Goal: Find specific page/section: Find specific page/section

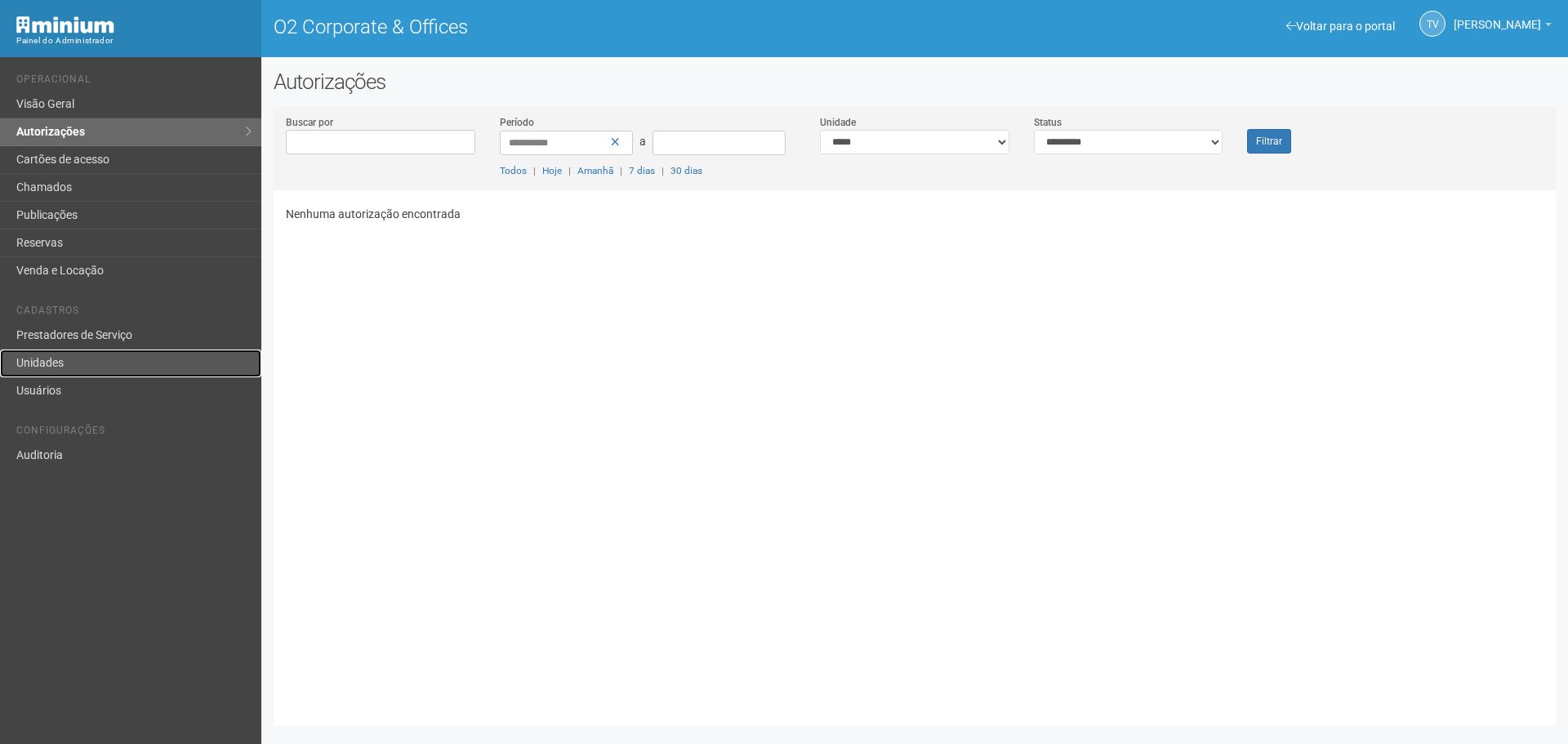
click at [71, 360] on link "Unidades" at bounding box center [131, 363] width 261 height 27
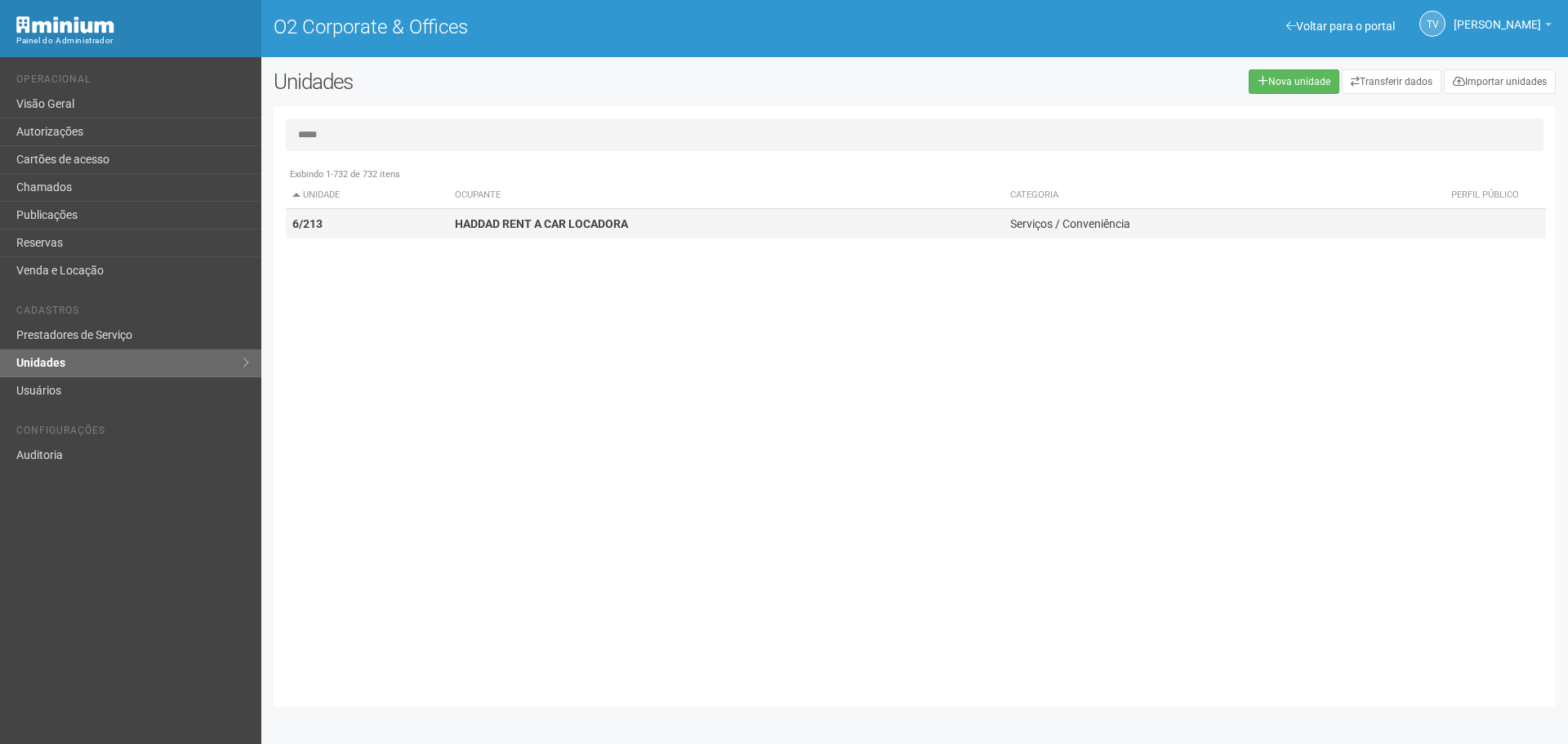
type input "*****"
click at [518, 235] on td "HADDAD RENT A CAR LOCADORA" at bounding box center [726, 224] width 556 height 30
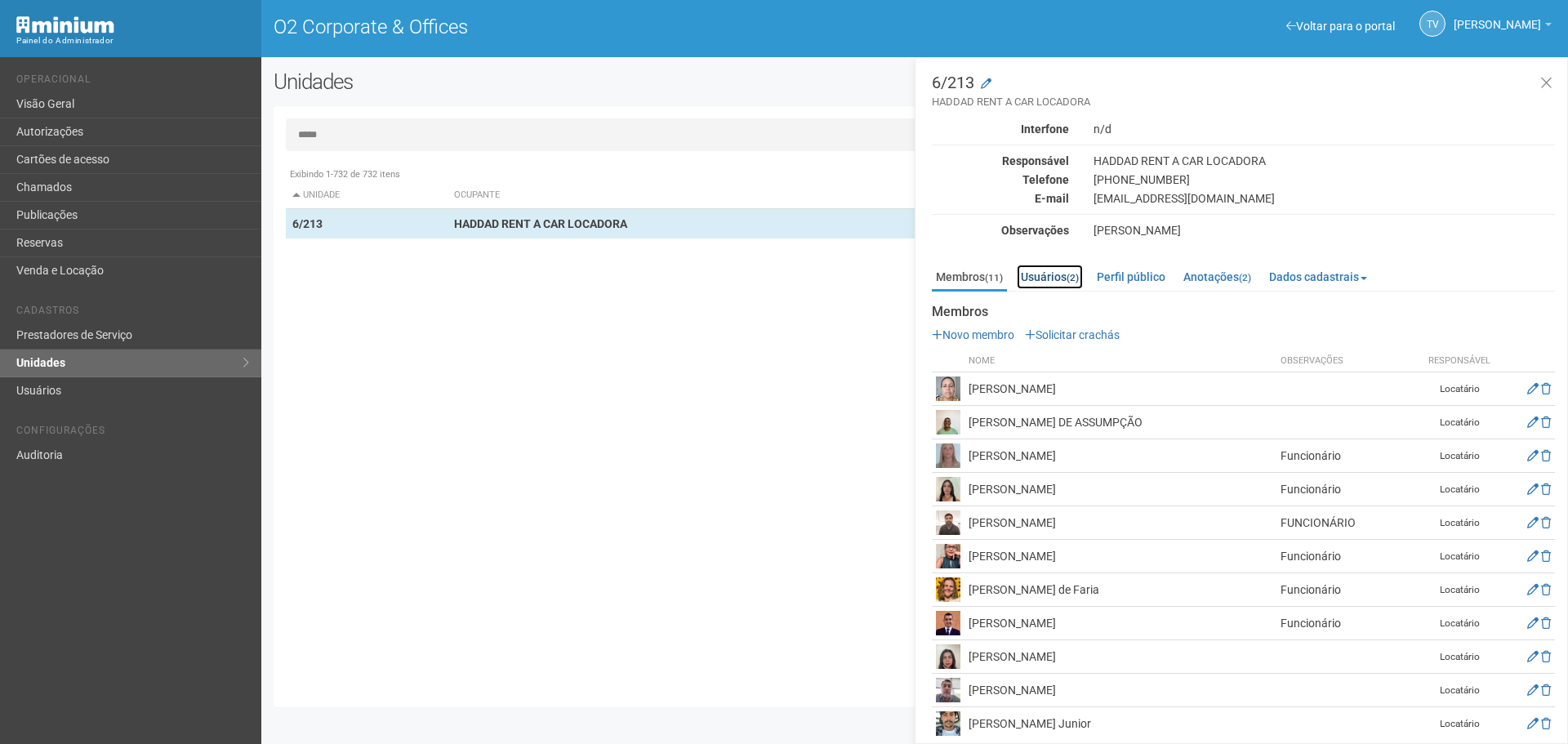
click at [1060, 277] on link "Usuários (2)" at bounding box center [1050, 276] width 67 height 24
